Goal: Task Accomplishment & Management: Complete application form

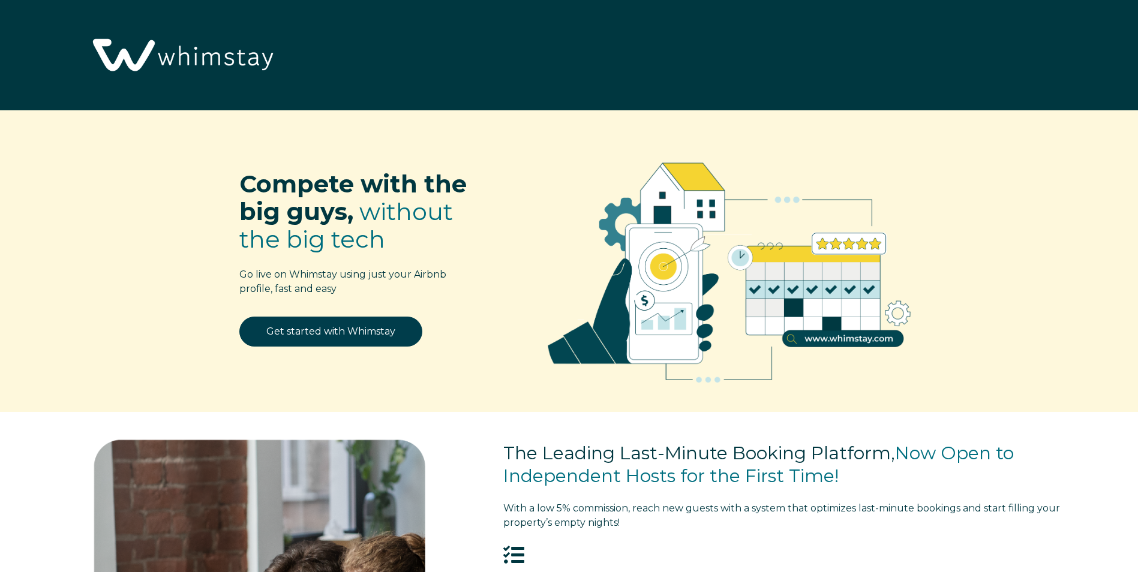
select select "US"
click at [323, 332] on link "Get started with Whimstay" at bounding box center [330, 332] width 183 height 30
select select "US"
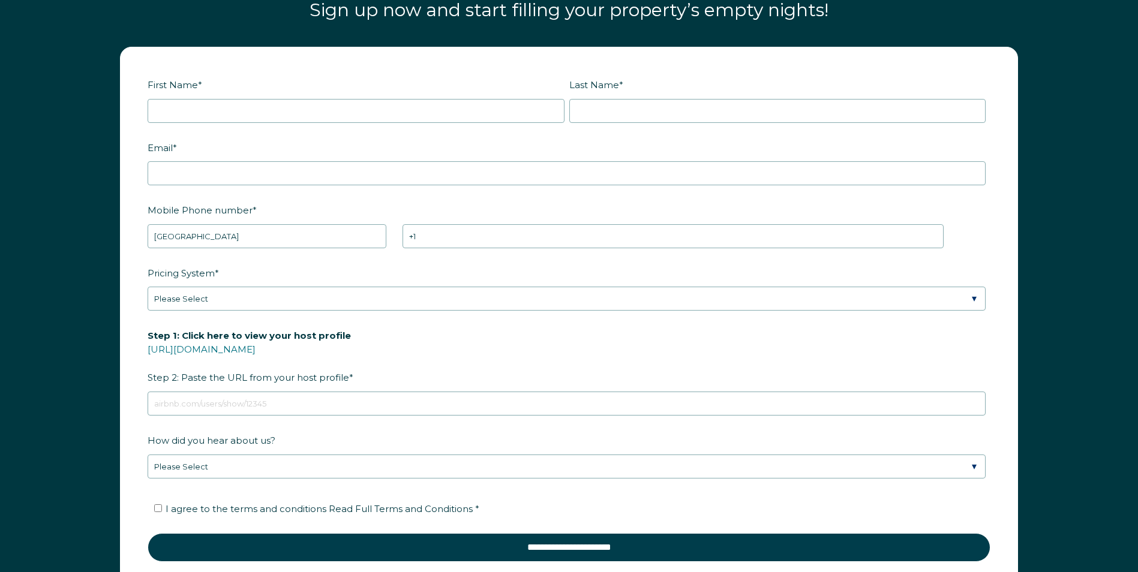
click at [323, 332] on span "Step 1: Click here to view your host profile" at bounding box center [249, 335] width 203 height 19
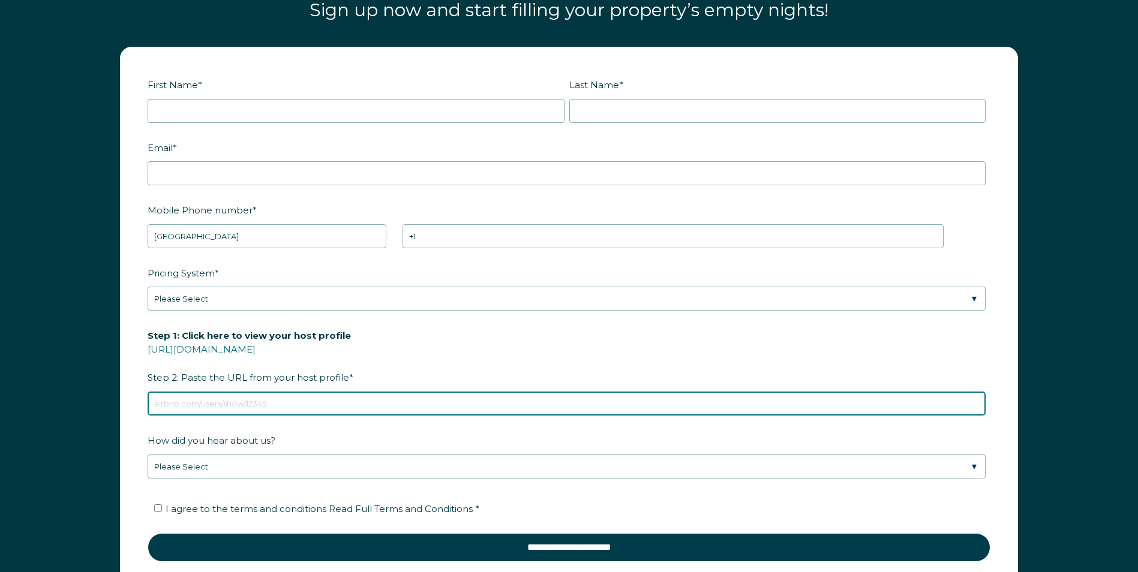
click at [323, 392] on input "Step 1: Click here to view your host profile [URL][DOMAIN_NAME] Step 2: Paste t…" at bounding box center [567, 404] width 838 height 24
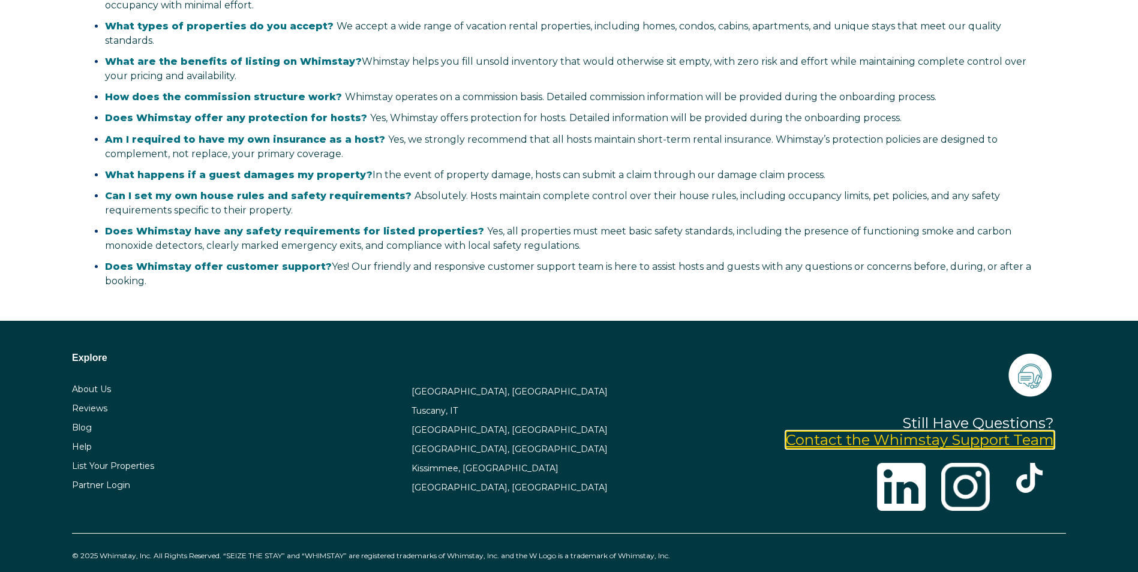
scroll to position [2459, 0]
click at [977, 431] on link "Contact the Whimstay Support Team" at bounding box center [920, 439] width 268 height 17
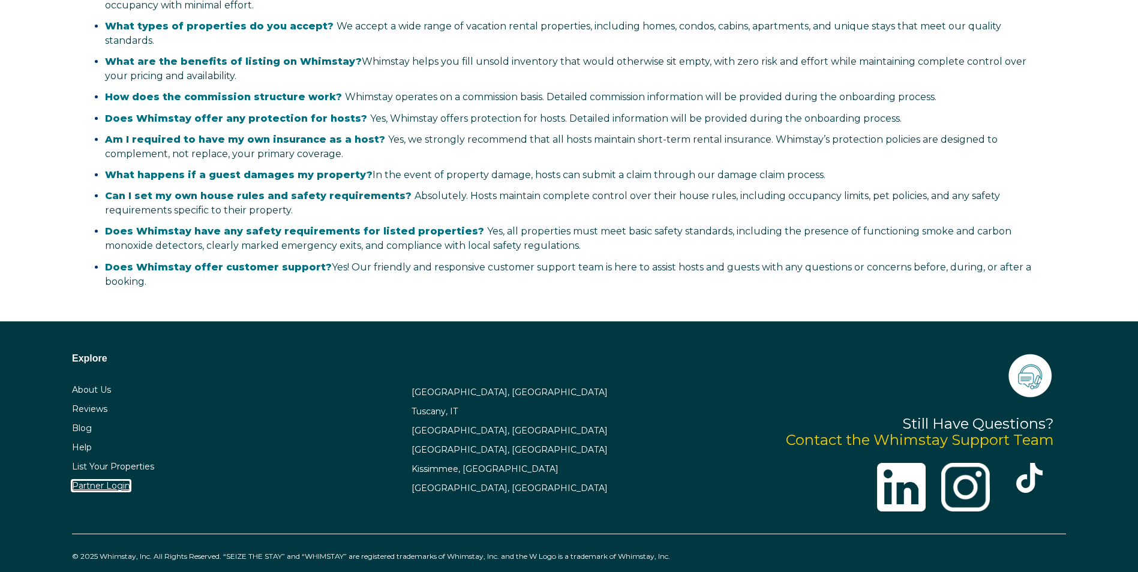
click at [106, 481] on link "Partner Login" at bounding box center [101, 486] width 58 height 11
click at [134, 461] on link "List Your Properties" at bounding box center [113, 466] width 82 height 11
